Goal: Task Accomplishment & Management: Use online tool/utility

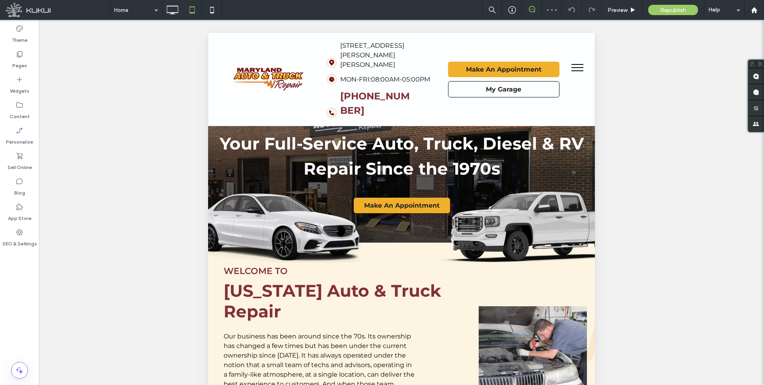
click at [574, 67] on span "menu" at bounding box center [577, 67] width 12 height 1
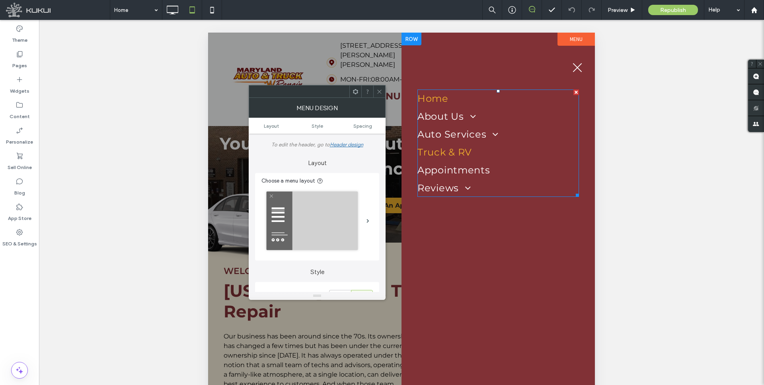
click at [444, 150] on span "Truck & RV" at bounding box center [444, 152] width 55 height 12
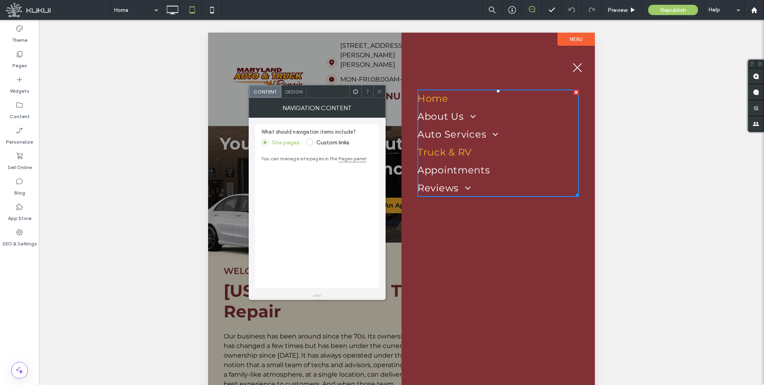
click at [445, 150] on span "Truck & RV" at bounding box center [444, 152] width 55 height 12
click at [310, 143] on span at bounding box center [309, 142] width 7 height 7
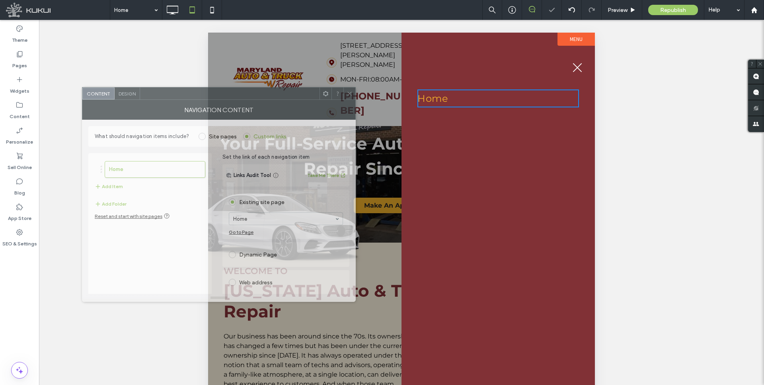
drag, startPoint x: 382, startPoint y: 92, endPoint x: 259, endPoint y: 99, distance: 123.2
click at [246, 95] on div at bounding box center [229, 94] width 179 height 12
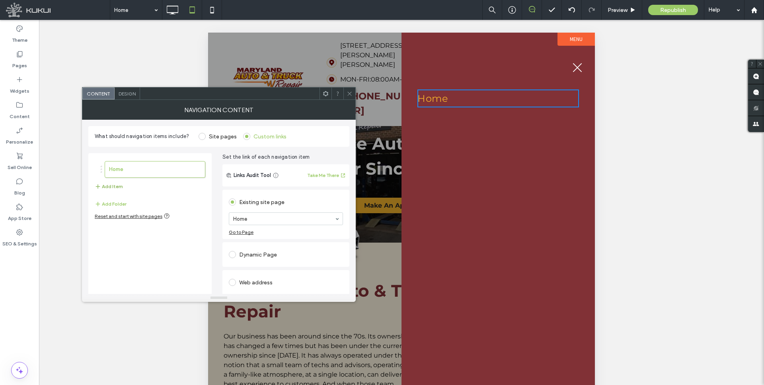
click at [108, 185] on button "Add Item" at bounding box center [109, 187] width 28 height 10
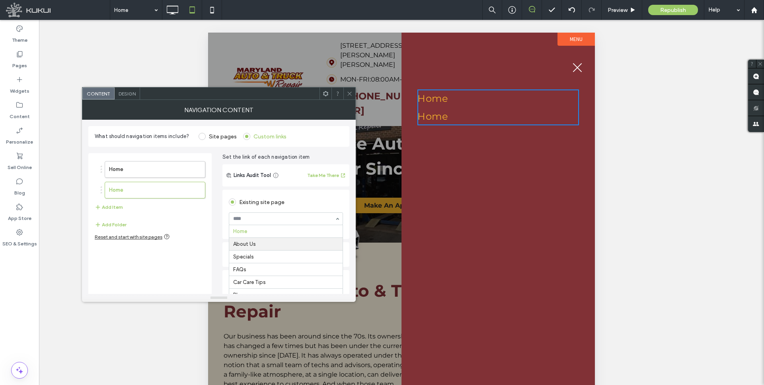
drag, startPoint x: 247, startPoint y: 243, endPoint x: 225, endPoint y: 234, distance: 23.9
click at [107, 206] on button "Add Item" at bounding box center [109, 208] width 28 height 10
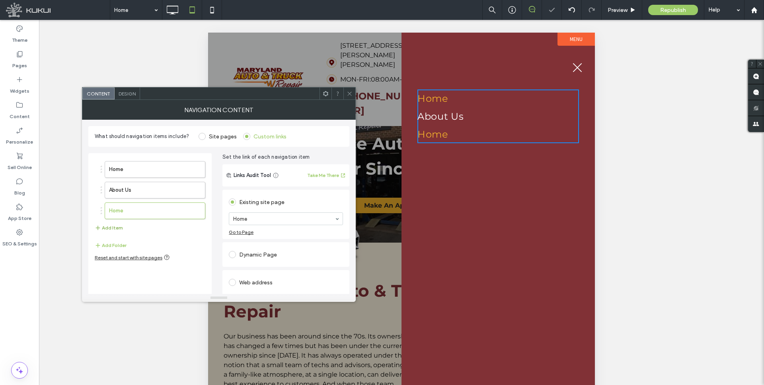
click at [107, 229] on button "Add Item" at bounding box center [109, 228] width 28 height 10
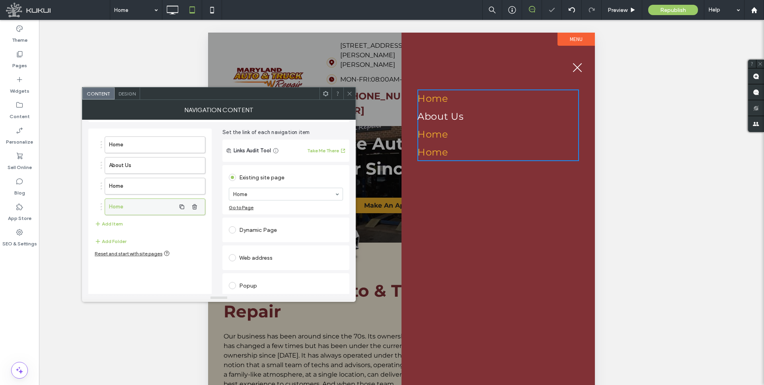
scroll to position [34, 0]
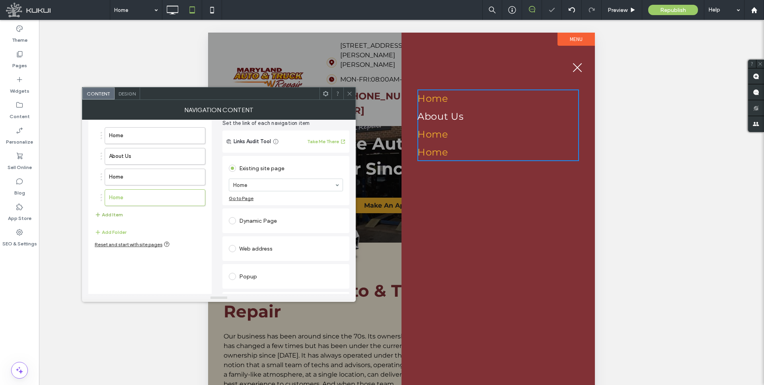
click at [113, 217] on button "Add Item" at bounding box center [109, 215] width 28 height 10
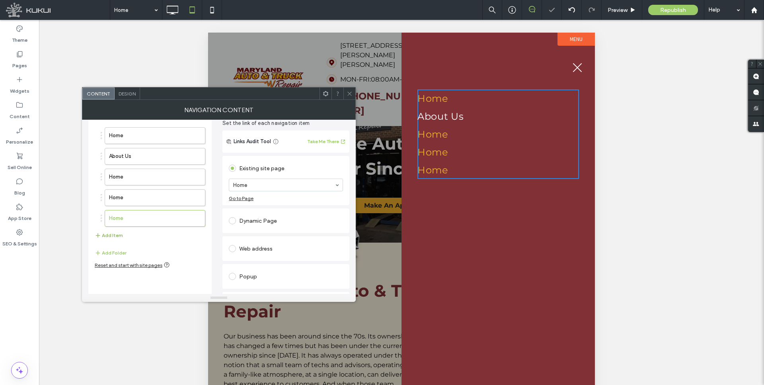
click at [112, 234] on button "Add Item" at bounding box center [109, 236] width 28 height 10
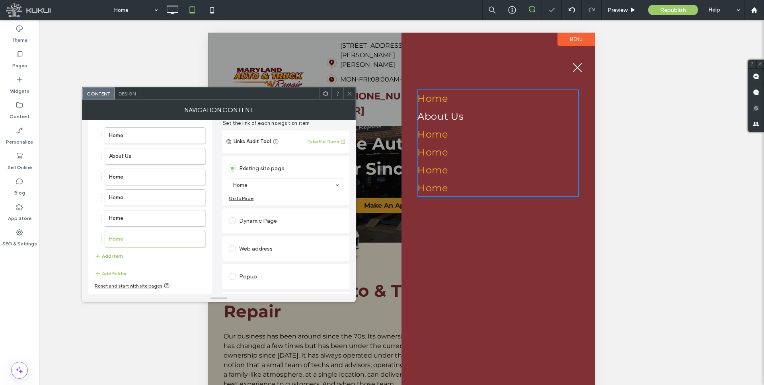
click at [113, 255] on button "Add Item" at bounding box center [109, 257] width 28 height 10
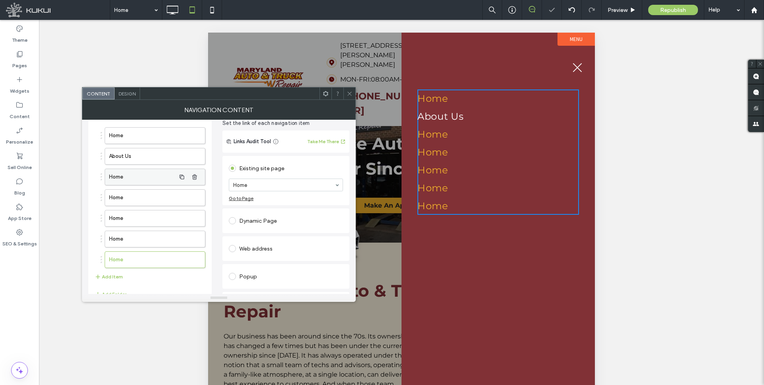
click at [136, 179] on label "Home" at bounding box center [142, 177] width 66 height 16
click at [142, 196] on label "Home" at bounding box center [142, 198] width 66 height 16
click at [135, 215] on label "Home" at bounding box center [142, 219] width 66 height 16
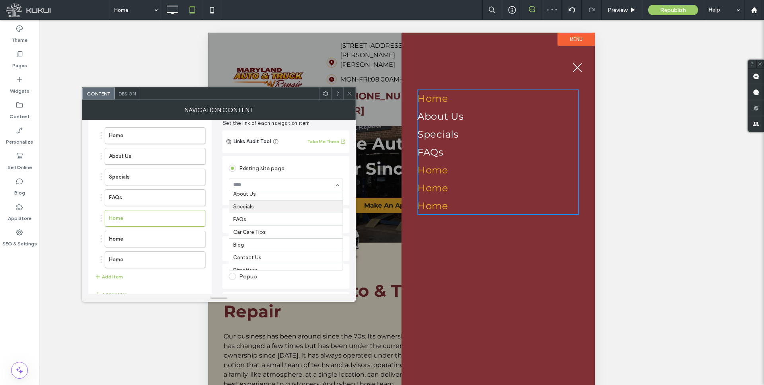
scroll to position [22, 0]
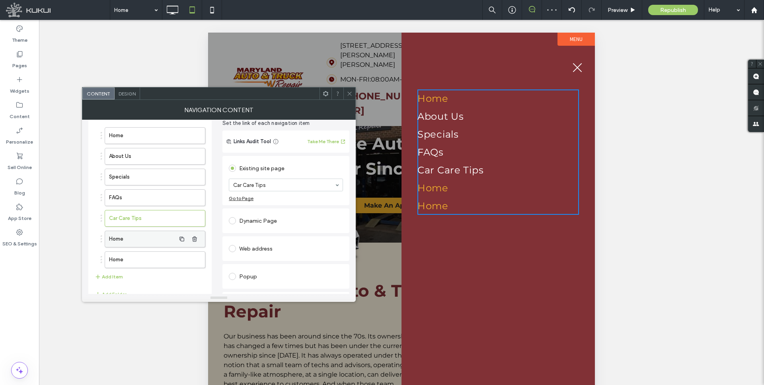
click at [137, 237] on label "Home" at bounding box center [142, 239] width 66 height 16
drag, startPoint x: 132, startPoint y: 257, endPoint x: 156, endPoint y: 246, distance: 27.1
click at [132, 257] on label "Home" at bounding box center [142, 260] width 66 height 16
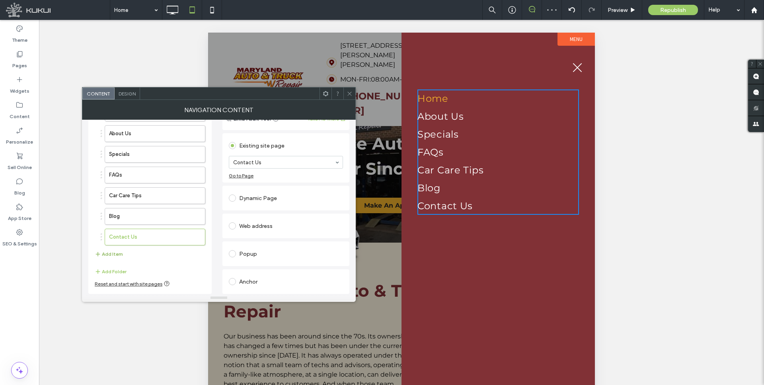
click at [111, 255] on button "Add Item" at bounding box center [109, 255] width 28 height 10
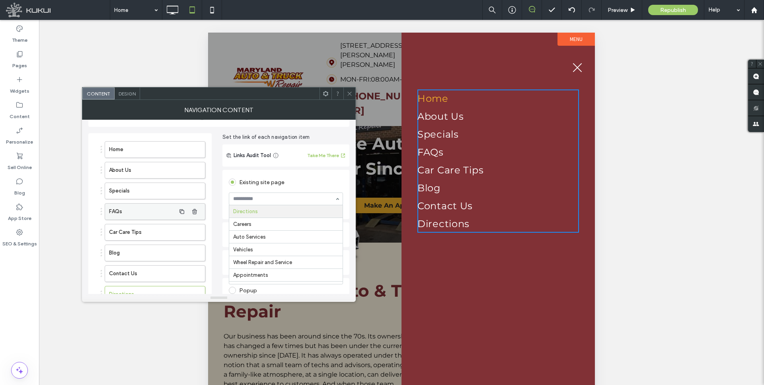
scroll to position [13, 0]
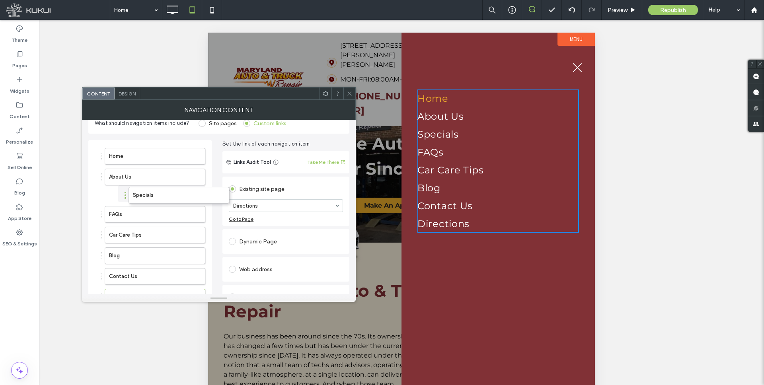
drag, startPoint x: 128, startPoint y: 197, endPoint x: 145, endPoint y: 202, distance: 17.5
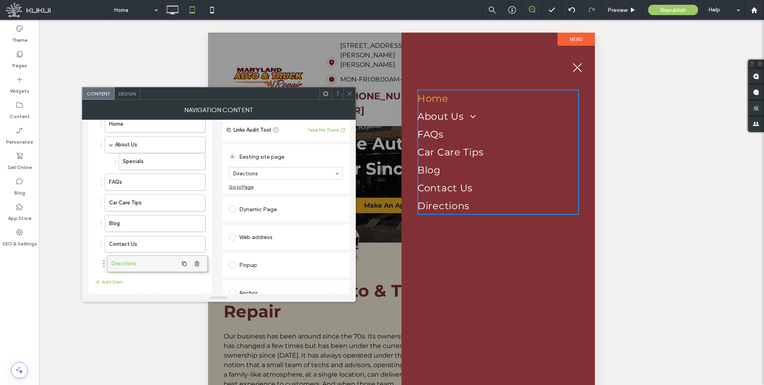
scroll to position [45, 0]
drag, startPoint x: 135, startPoint y: 266, endPoint x: 150, endPoint y: 264, distance: 15.3
drag, startPoint x: 117, startPoint y: 244, endPoint x: 122, endPoint y: 244, distance: 4.8
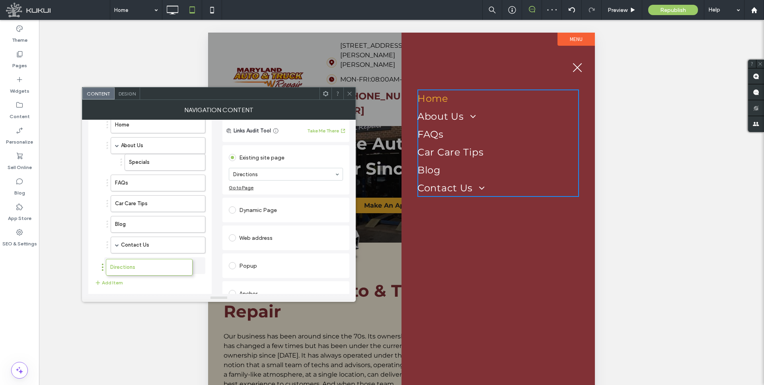
scroll to position [45, 0]
drag, startPoint x: 136, startPoint y: 257, endPoint x: 123, endPoint y: 258, distance: 12.8
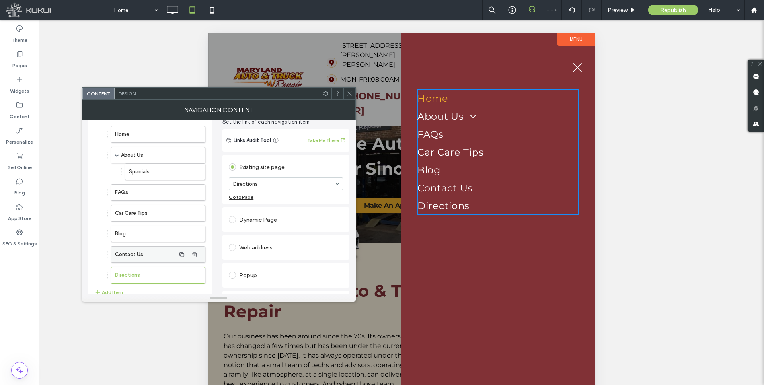
scroll to position [31, 0]
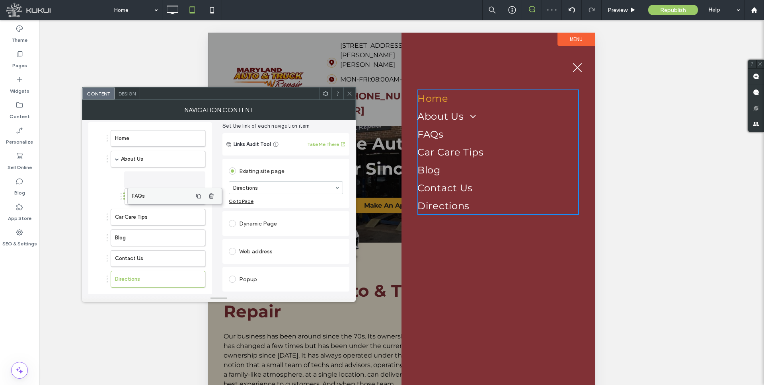
drag, startPoint x: 127, startPoint y: 198, endPoint x: 144, endPoint y: 197, distance: 16.7
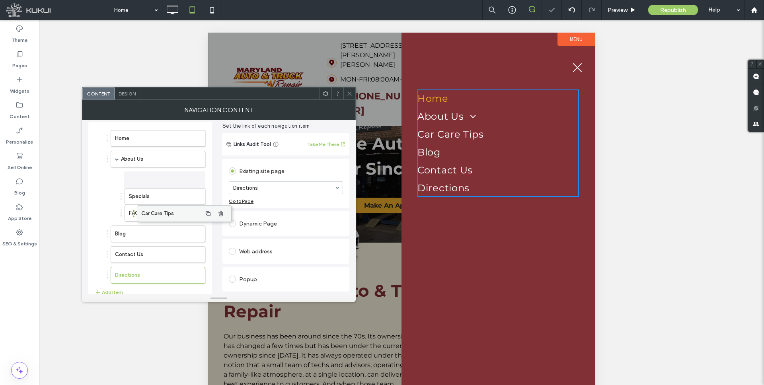
drag, startPoint x: 120, startPoint y: 210, endPoint x: 146, endPoint y: 210, distance: 26.3
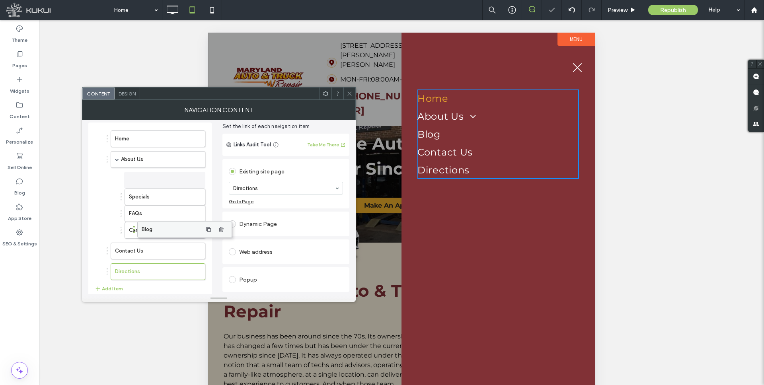
drag, startPoint x: 119, startPoint y: 228, endPoint x: 142, endPoint y: 227, distance: 22.7
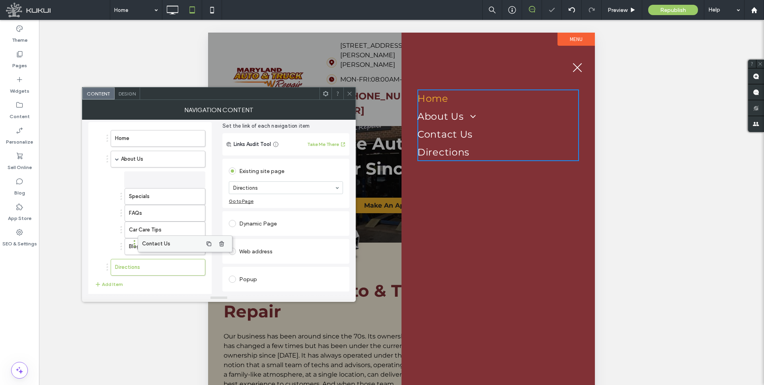
drag, startPoint x: 118, startPoint y: 247, endPoint x: 145, endPoint y: 245, distance: 27.1
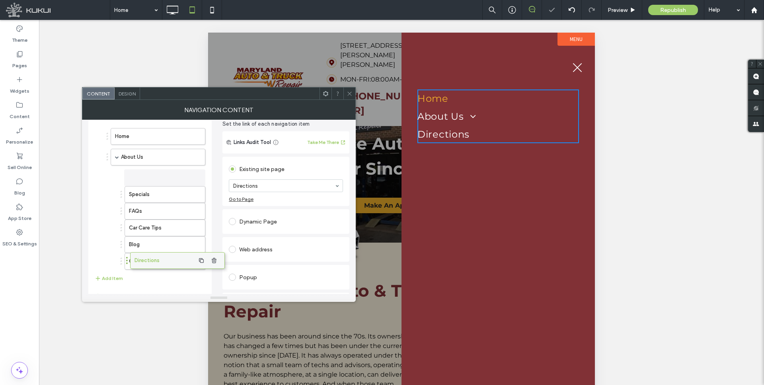
drag, startPoint x: 116, startPoint y: 259, endPoint x: 135, endPoint y: 258, distance: 19.1
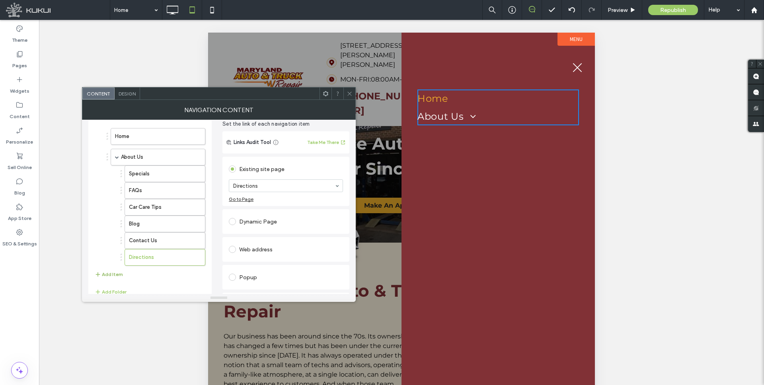
click at [110, 275] on button "Add Item" at bounding box center [109, 275] width 28 height 10
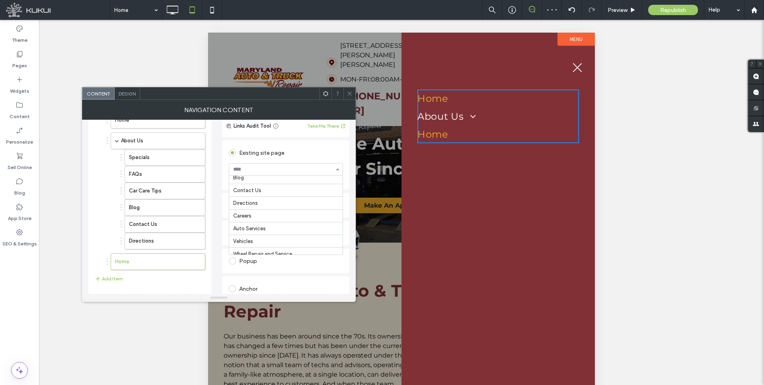
scroll to position [69, 0]
click at [104, 280] on button "Add Item" at bounding box center [109, 279] width 28 height 10
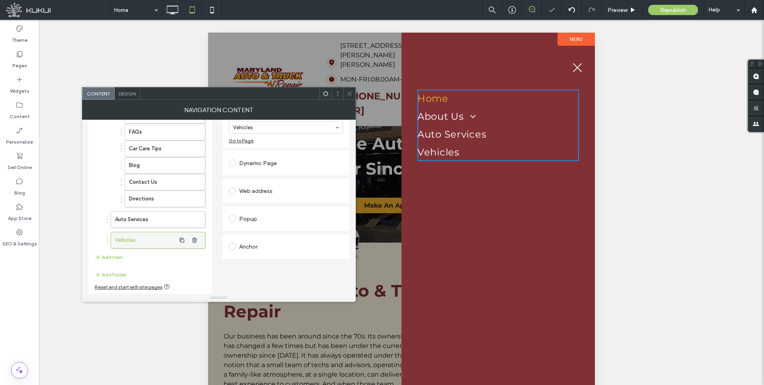
scroll to position [88, 0]
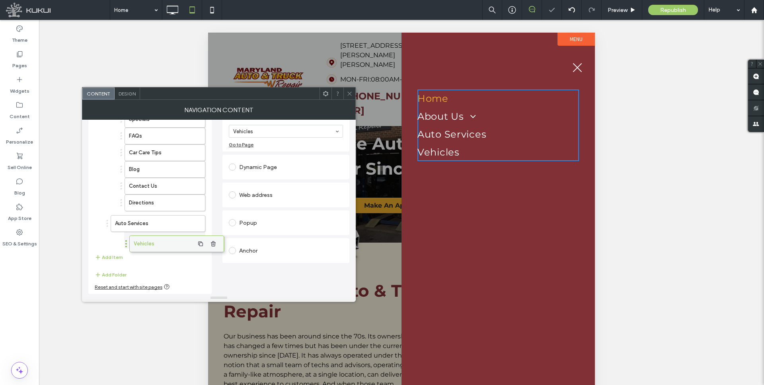
drag, startPoint x: 139, startPoint y: 235, endPoint x: 158, endPoint y: 235, distance: 18.7
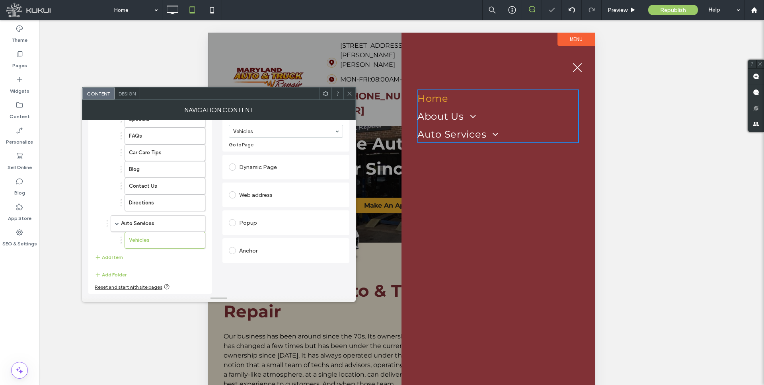
click at [115, 222] on span at bounding box center [117, 224] width 4 height 4
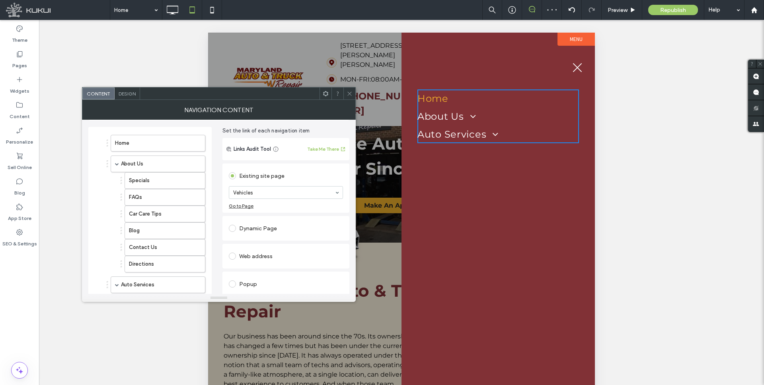
scroll to position [0, 0]
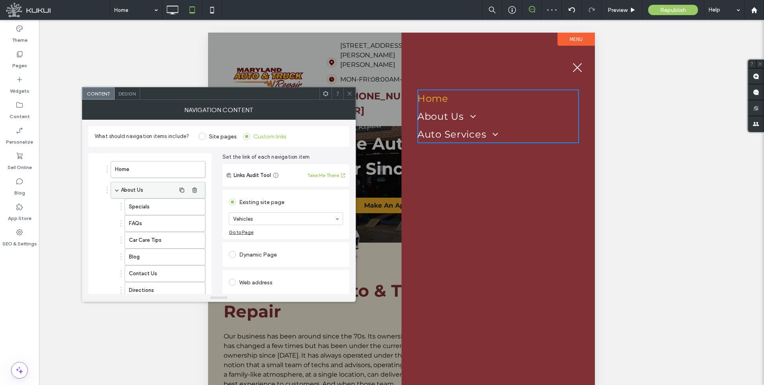
click at [116, 189] on span at bounding box center [117, 190] width 4 height 4
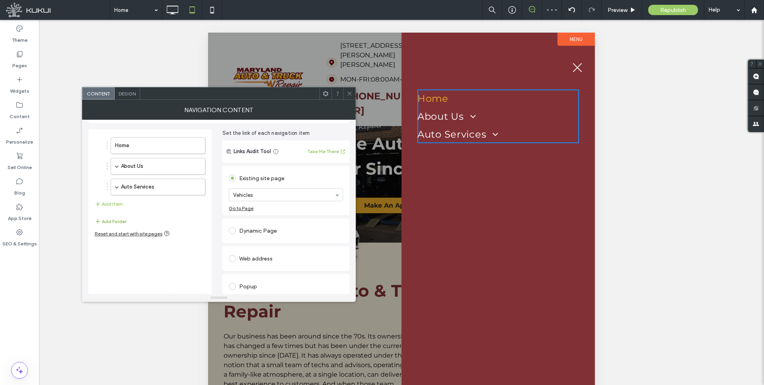
scroll to position [33, 0]
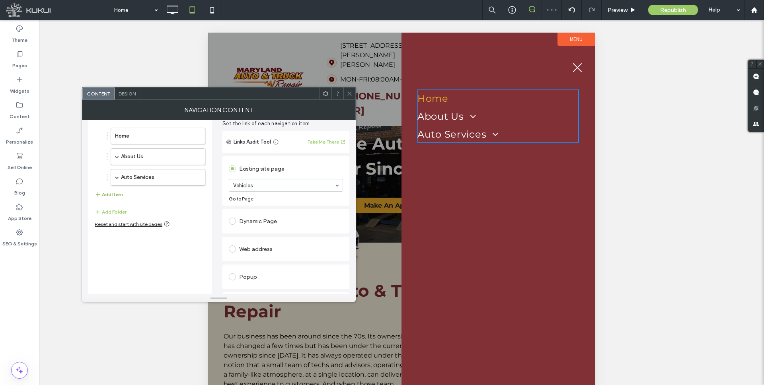
click at [109, 193] on button "Add Item" at bounding box center [109, 195] width 28 height 10
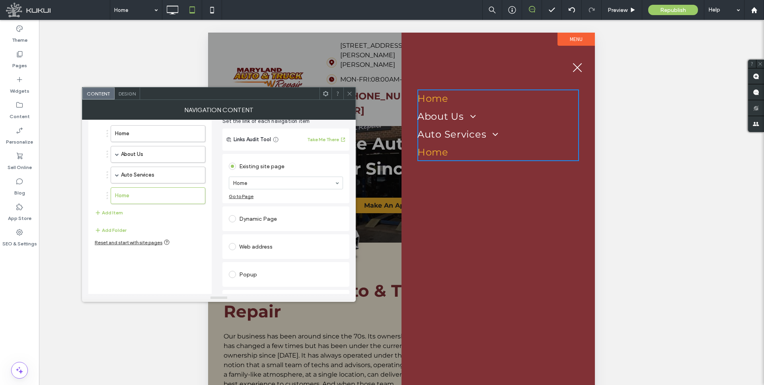
scroll to position [37, 0]
click at [248, 221] on div "Dynamic Page" at bounding box center [286, 217] width 114 height 13
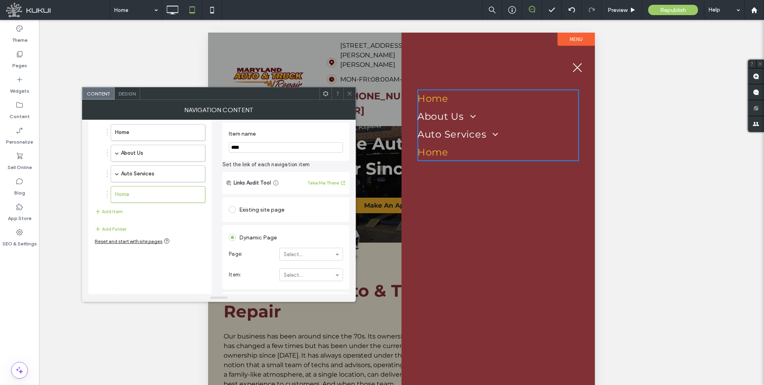
click at [262, 148] on input "****" at bounding box center [286, 147] width 114 height 10
type input "**********"
drag, startPoint x: 317, startPoint y: 251, endPoint x: 309, endPoint y: 250, distance: 8.4
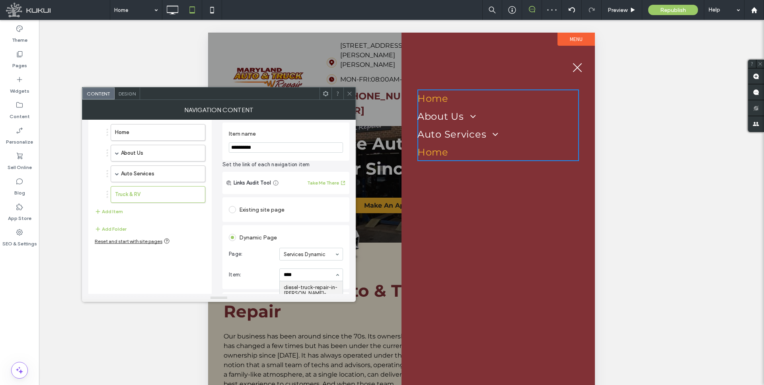
type input "*****"
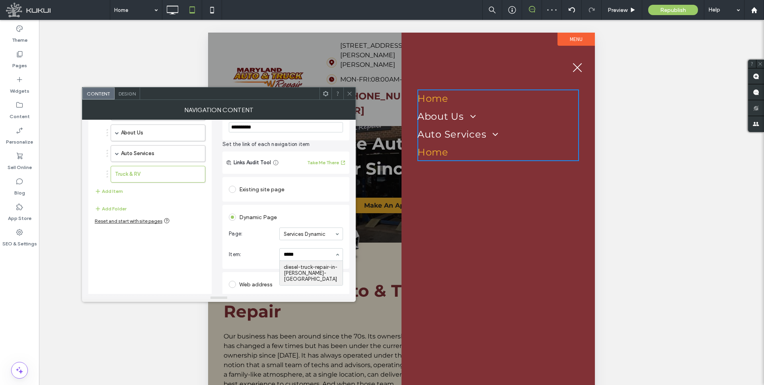
scroll to position [64, 0]
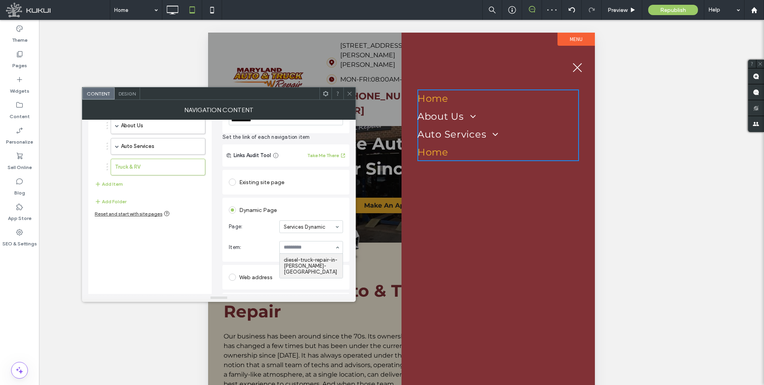
drag, startPoint x: 306, startPoint y: 263, endPoint x: 302, endPoint y: 262, distance: 4.5
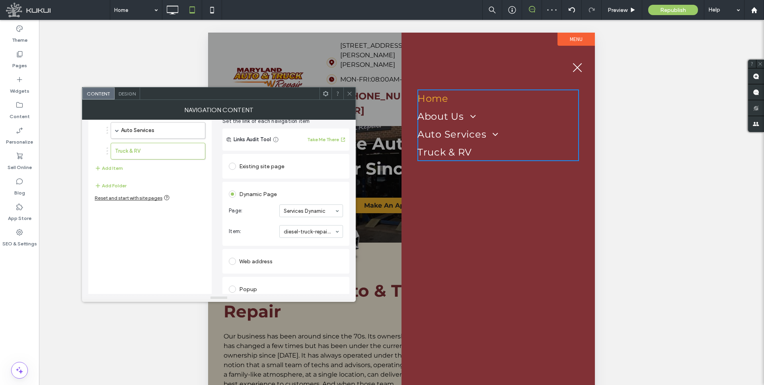
scroll to position [89, 0]
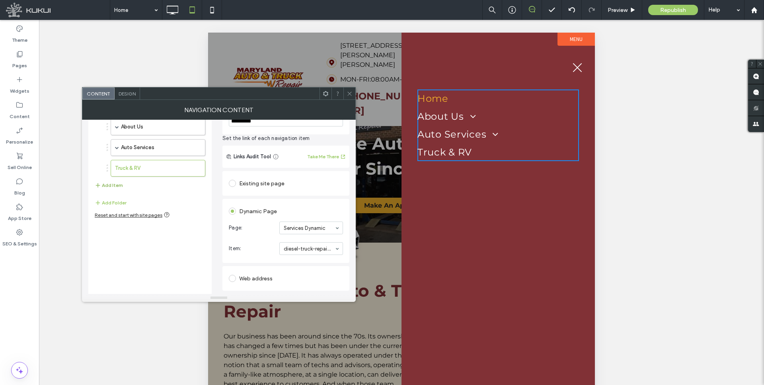
click at [105, 184] on button "Add Item" at bounding box center [109, 186] width 28 height 10
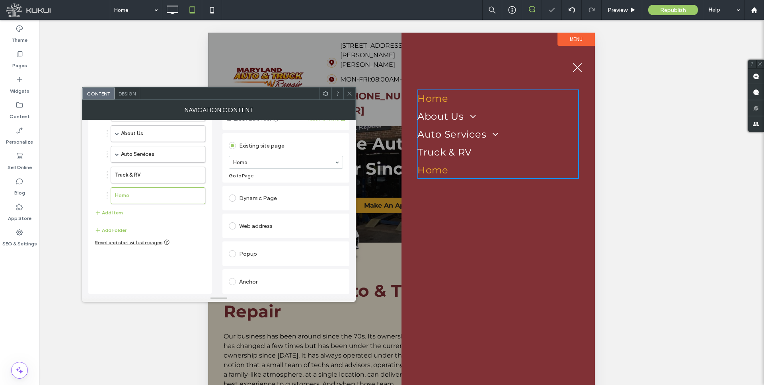
scroll to position [26, 0]
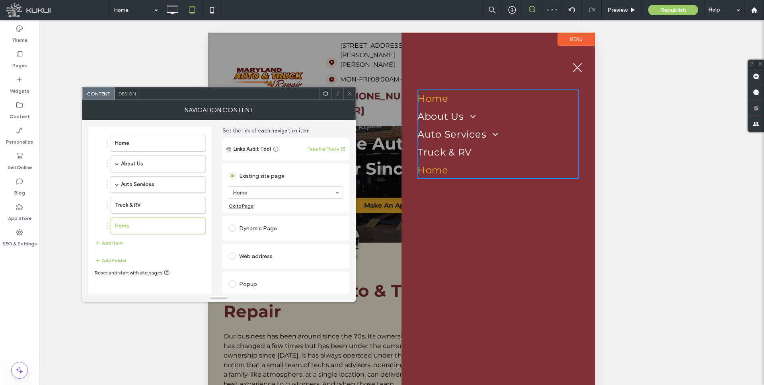
click at [257, 232] on div "Dynamic Page" at bounding box center [286, 228] width 114 height 13
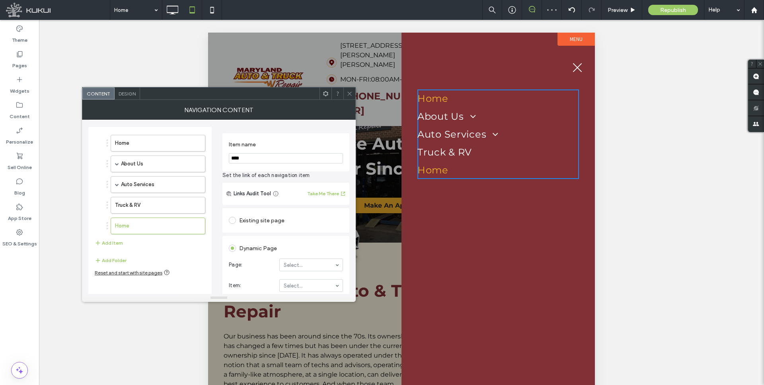
click at [252, 160] on input "****" at bounding box center [286, 158] width 114 height 10
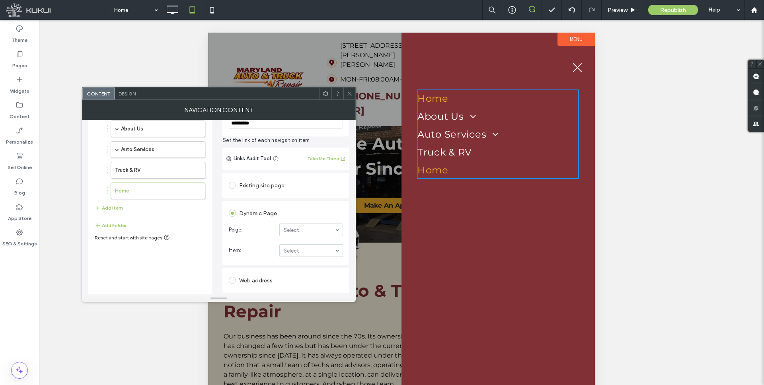
type input "*********"
type input "***"
click at [107, 204] on button "Add Item" at bounding box center [109, 209] width 28 height 10
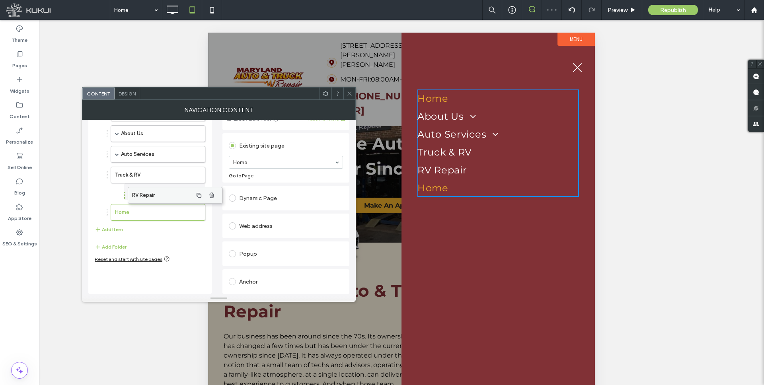
drag, startPoint x: 121, startPoint y: 197, endPoint x: 138, endPoint y: 197, distance: 17.1
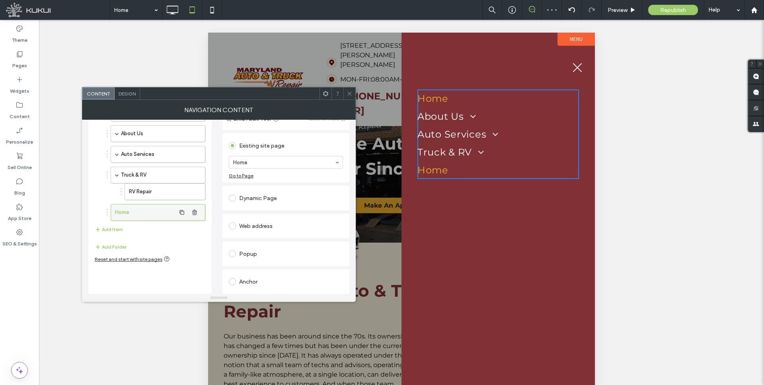
click at [119, 210] on label "Home" at bounding box center [145, 213] width 60 height 16
type input "***"
click at [275, 163] on input at bounding box center [283, 163] width 101 height 6
type input "***"
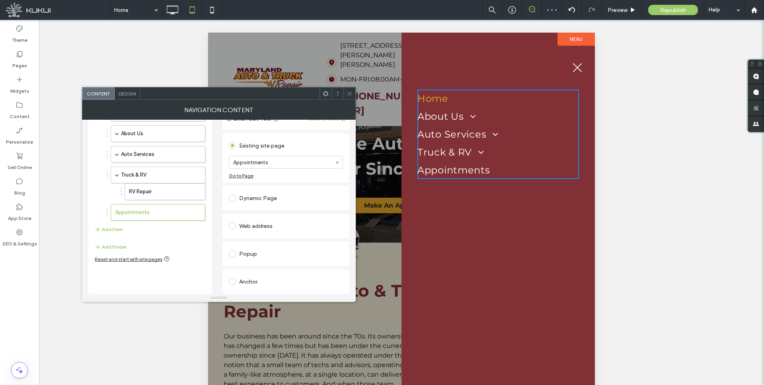
click at [106, 226] on button "Add Item" at bounding box center [109, 230] width 28 height 10
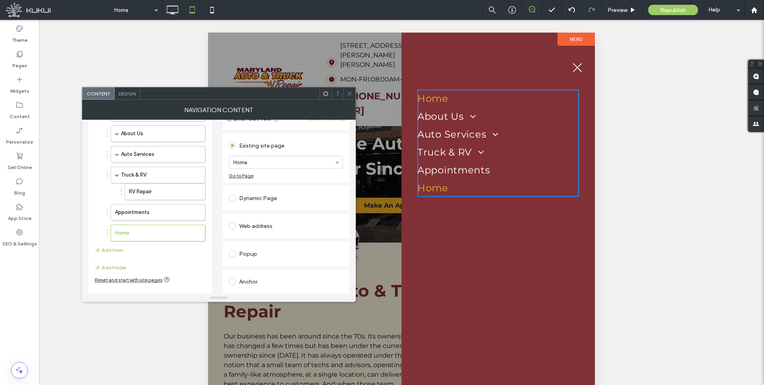
drag, startPoint x: 259, startPoint y: 158, endPoint x: 259, endPoint y: 162, distance: 4.4
click at [120, 250] on button "Add Item" at bounding box center [109, 251] width 28 height 10
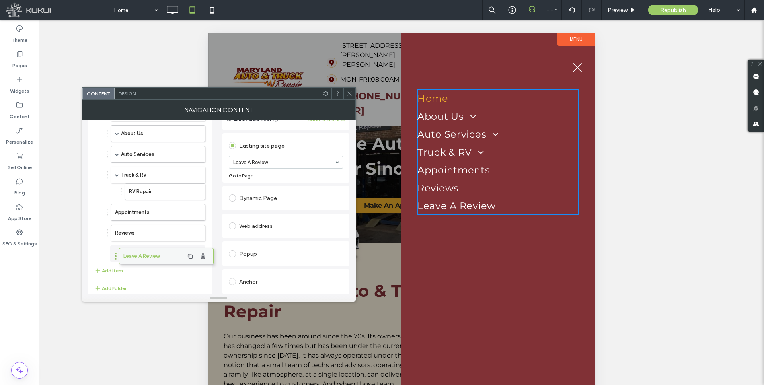
scroll to position [55, 0]
drag, startPoint x: 149, startPoint y: 252, endPoint x: 156, endPoint y: 253, distance: 7.2
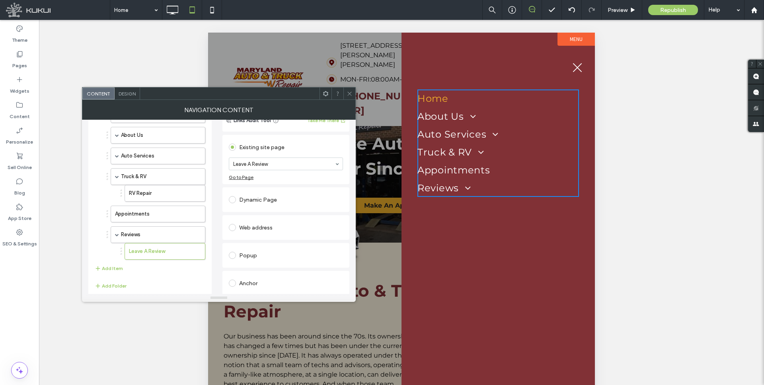
click at [350, 93] on use at bounding box center [349, 94] width 4 height 4
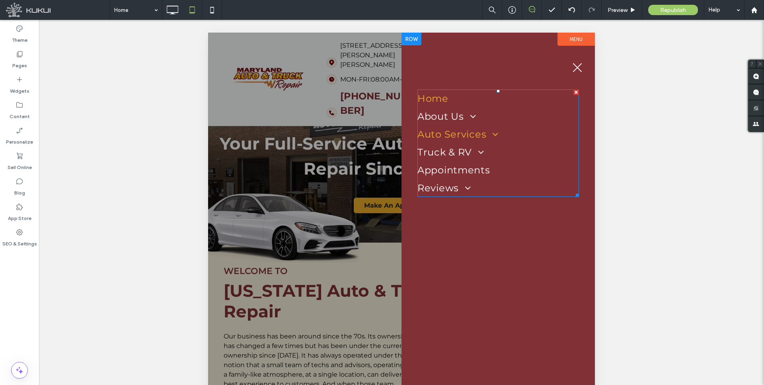
click at [493, 133] on span at bounding box center [492, 134] width 12 height 10
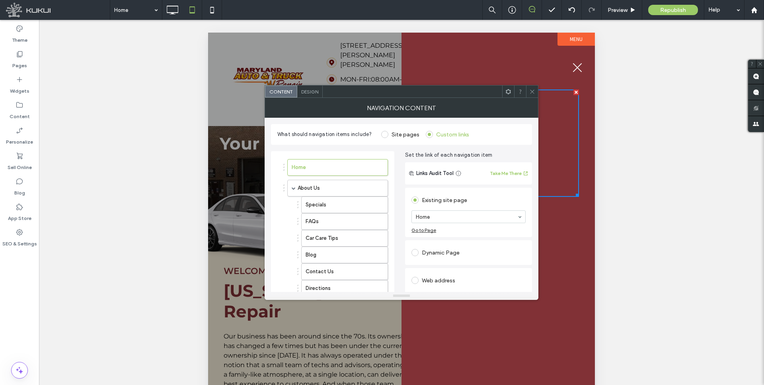
click at [531, 90] on use at bounding box center [532, 92] width 4 height 4
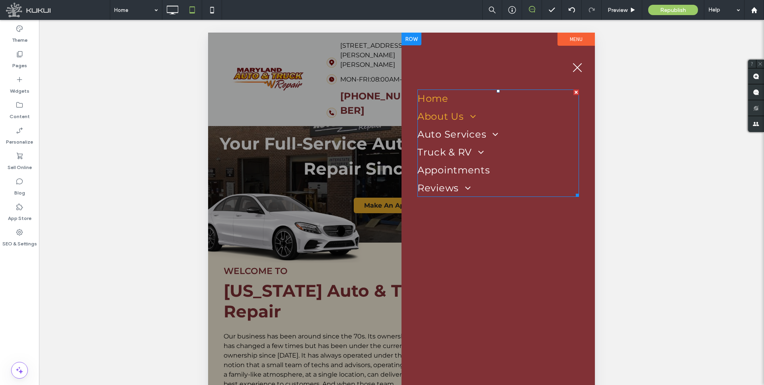
click at [472, 115] on span at bounding box center [470, 116] width 12 height 10
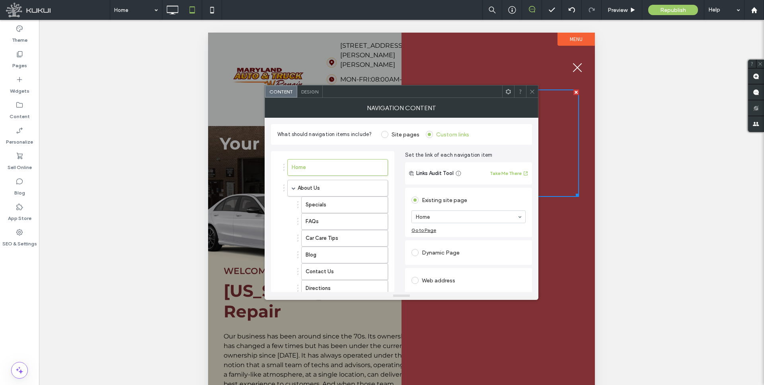
click at [534, 90] on use at bounding box center [532, 92] width 4 height 4
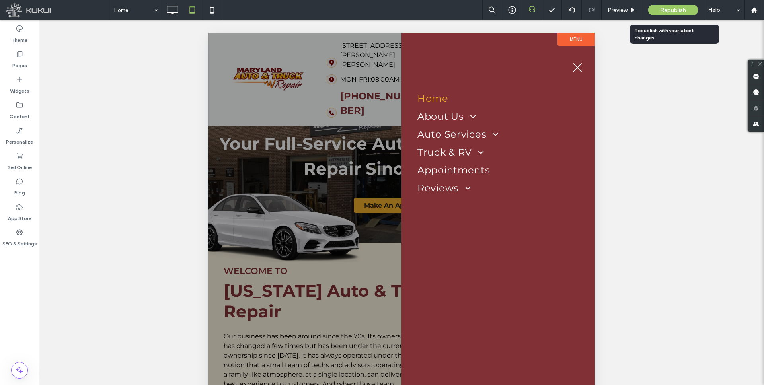
click at [661, 10] on span "Republish" at bounding box center [673, 10] width 26 height 7
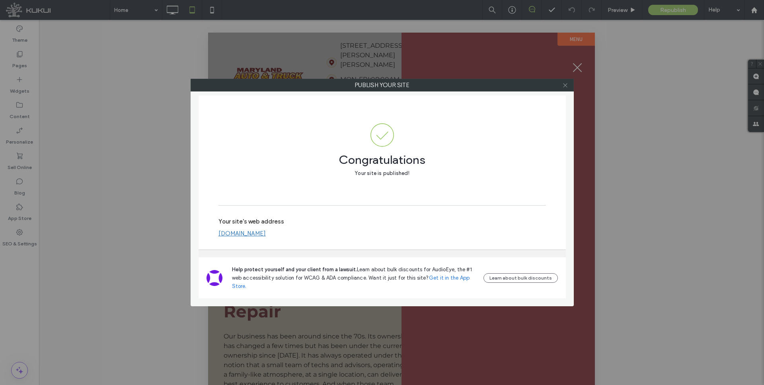
click at [566, 84] on use at bounding box center [565, 85] width 4 height 4
